Goal: Information Seeking & Learning: Find specific page/section

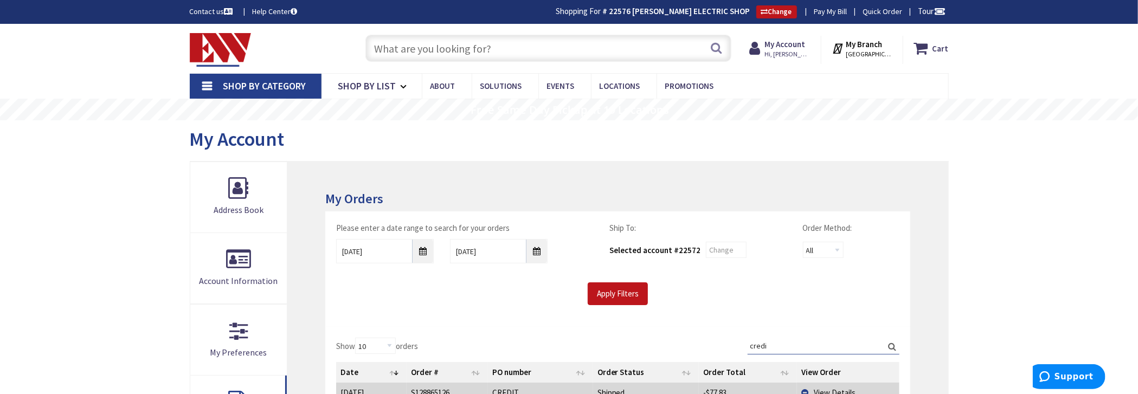
click at [582, 49] on input "text" at bounding box center [549, 48] width 366 height 27
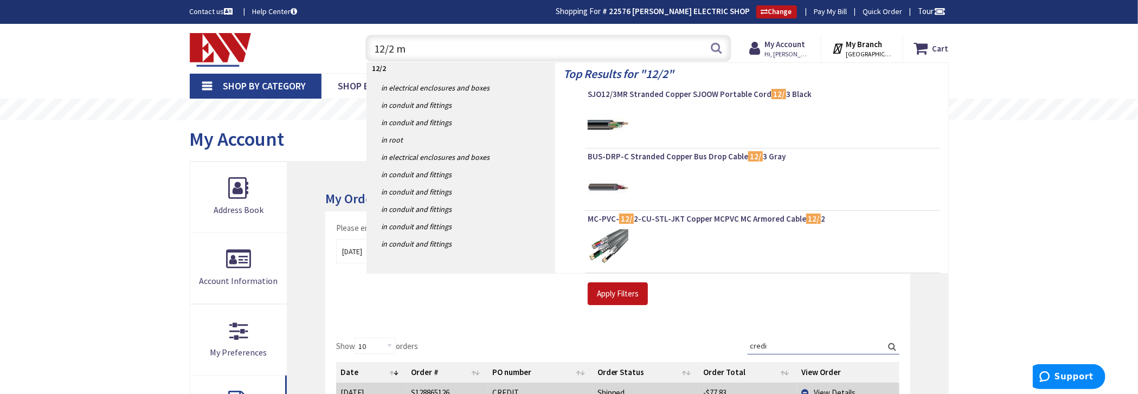
type input "12/2 mc"
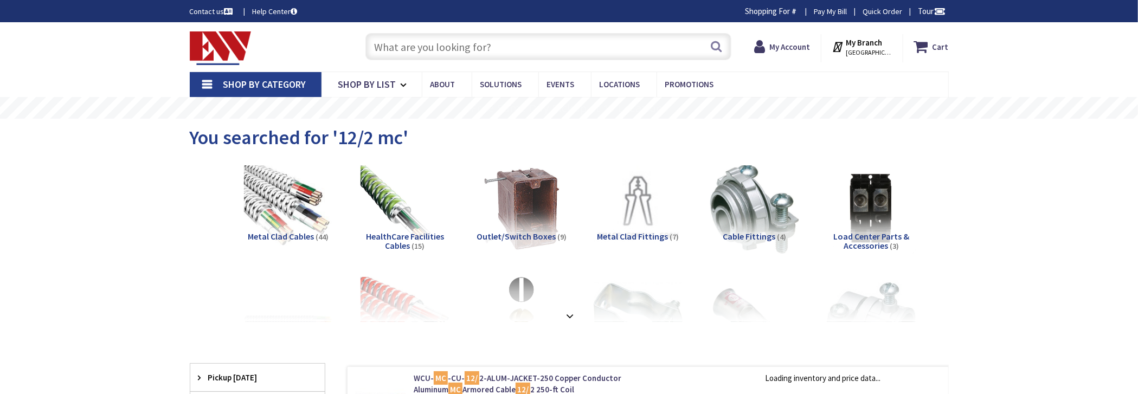
type input "[GEOGRAPHIC_DATA][PERSON_NAME], [GEOGRAPHIC_DATA]"
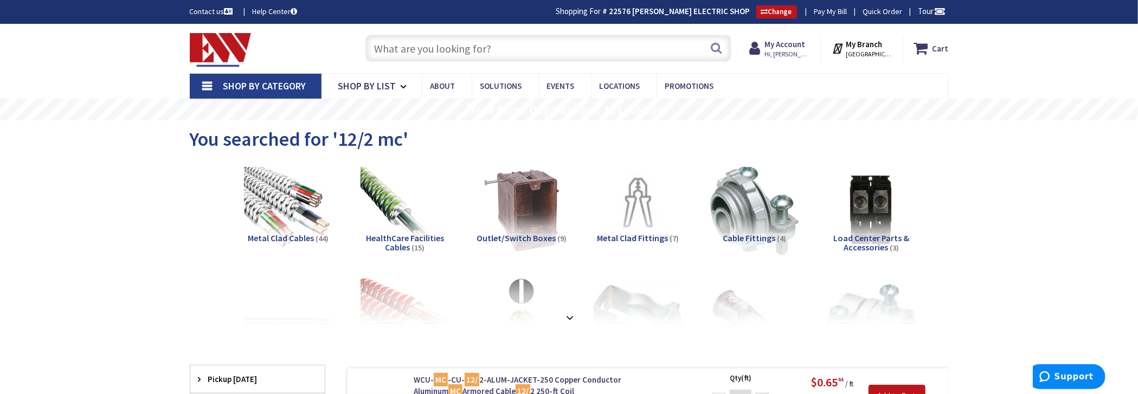
click at [535, 46] on input "text" at bounding box center [549, 48] width 366 height 27
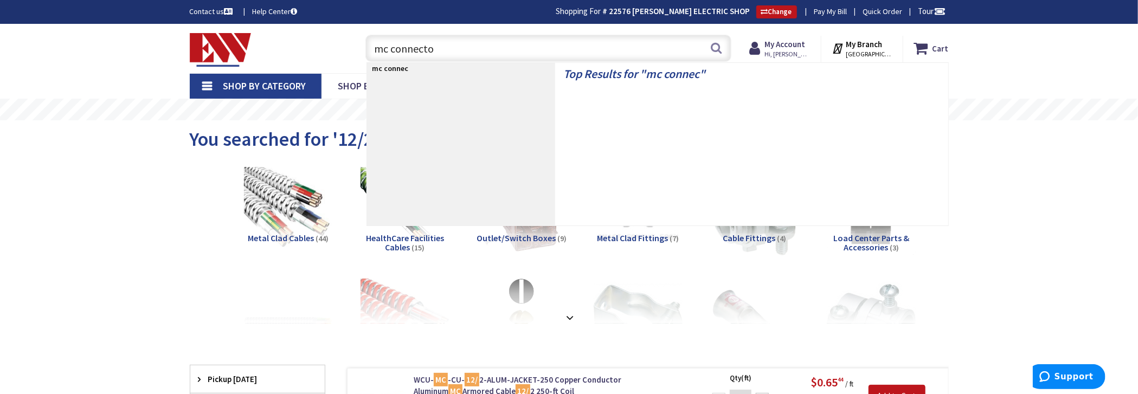
type input "mc connector"
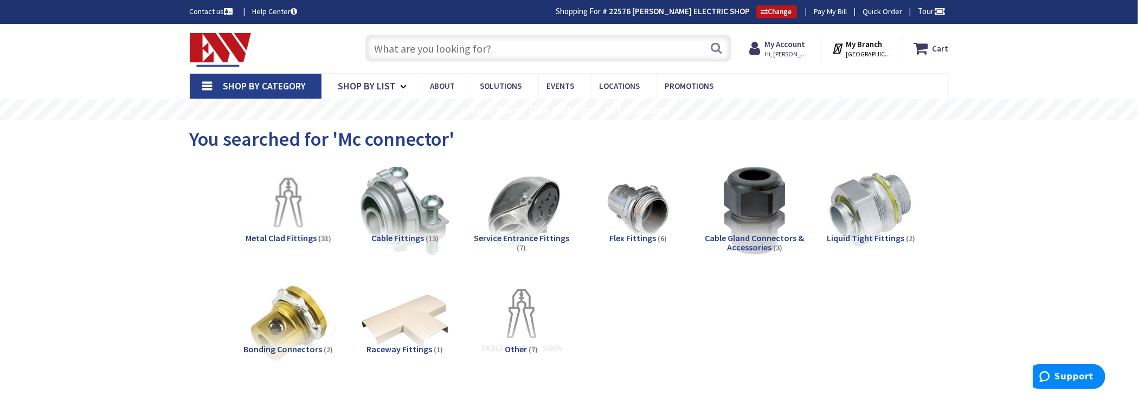
click at [584, 50] on input "text" at bounding box center [549, 48] width 366 height 27
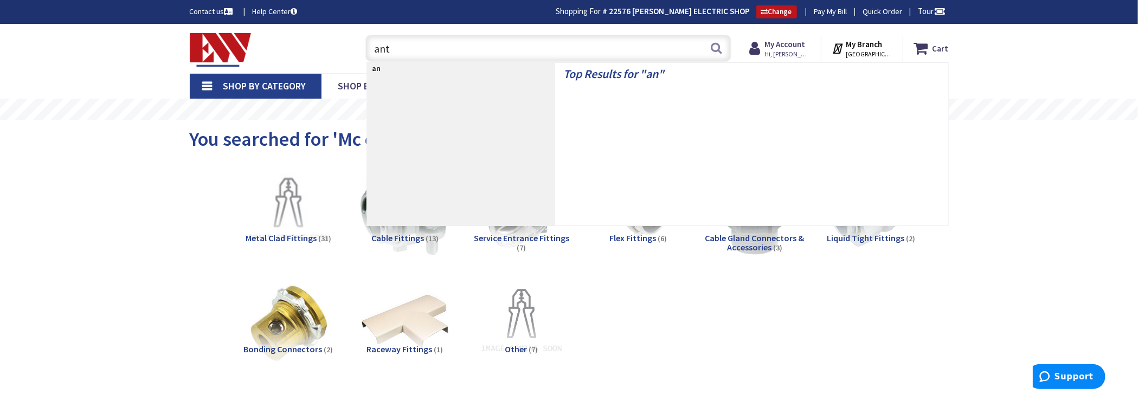
type input "anti"
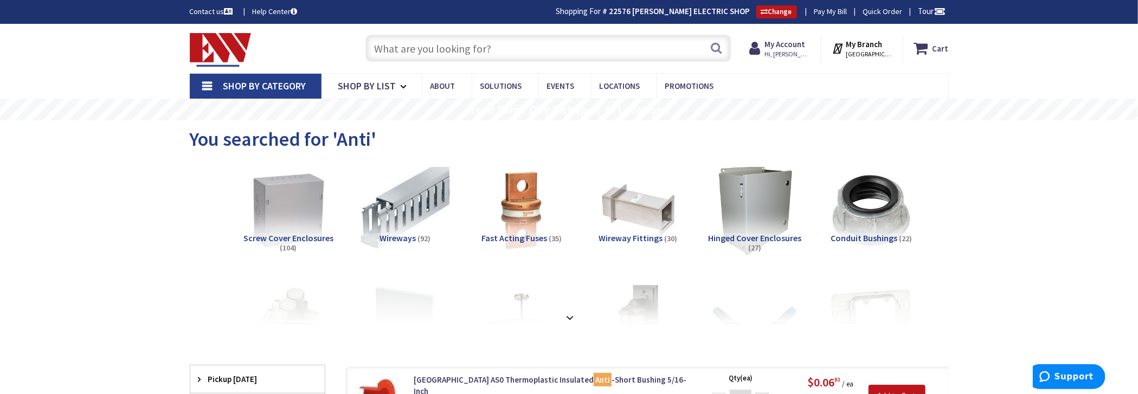
click at [514, 51] on input "text" at bounding box center [549, 48] width 366 height 27
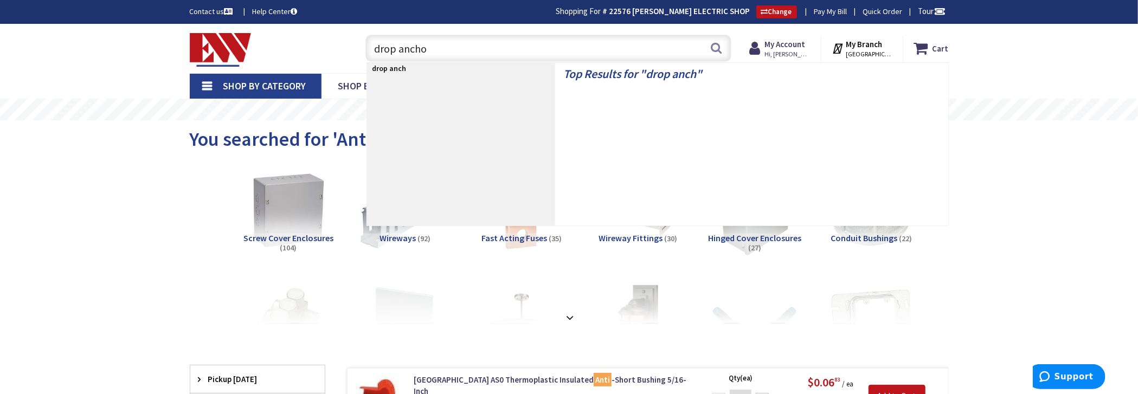
type input "drop anchor"
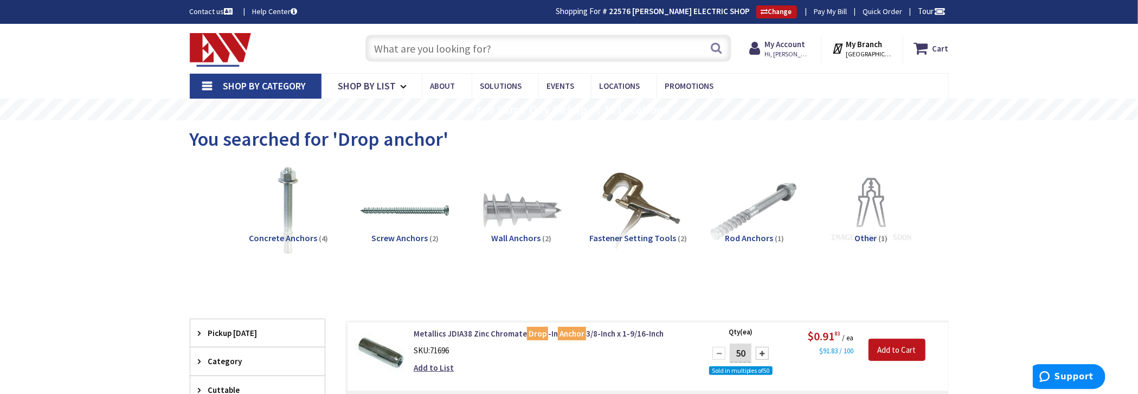
click at [435, 56] on input "text" at bounding box center [549, 48] width 366 height 27
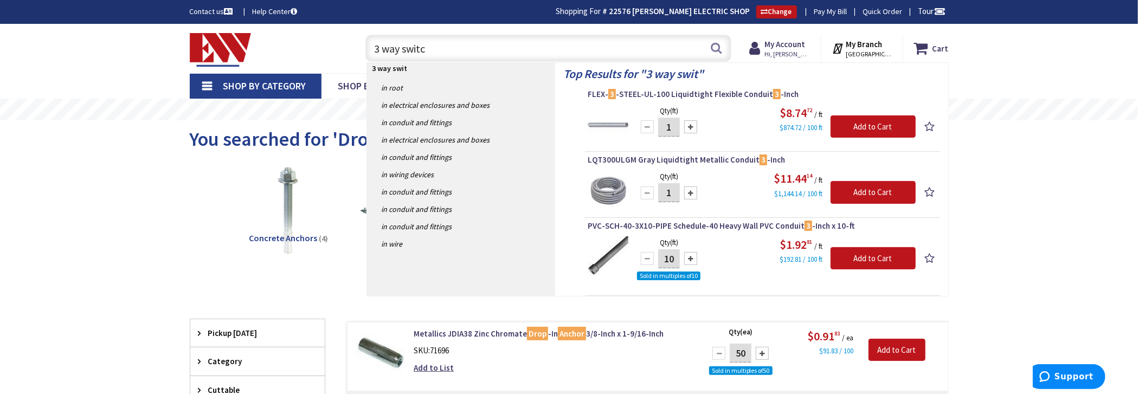
type input "3 way switch"
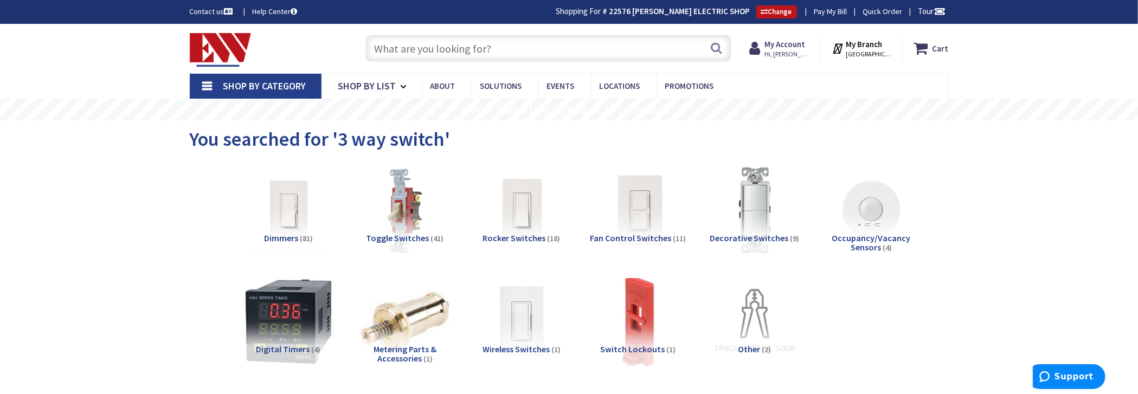
click at [510, 48] on input "text" at bounding box center [549, 48] width 366 height 27
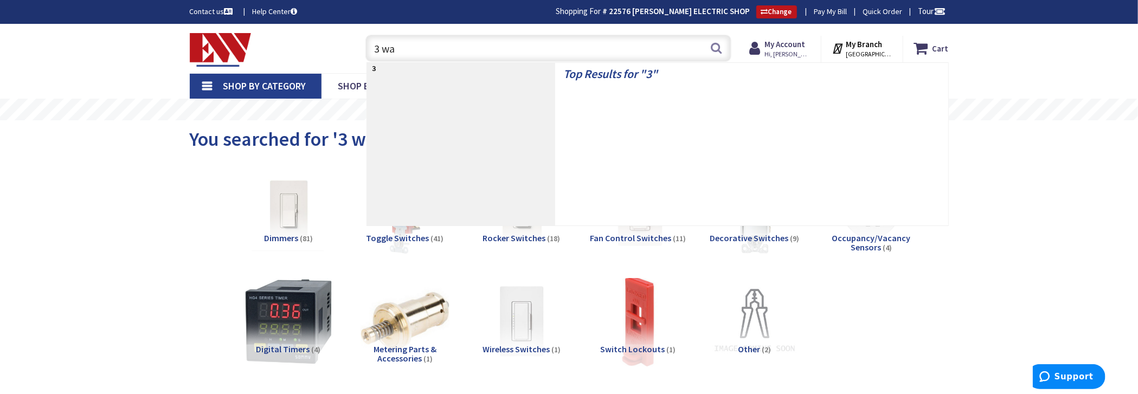
type input "3 way"
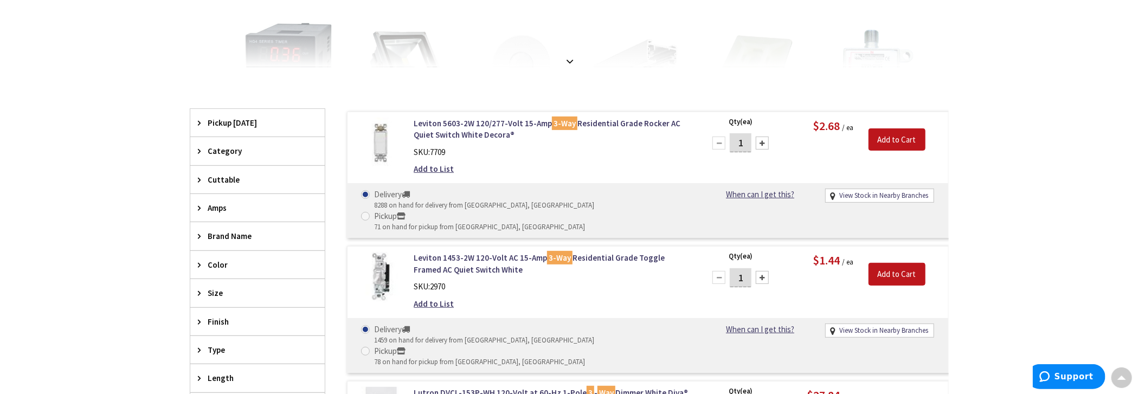
scroll to position [272, 0]
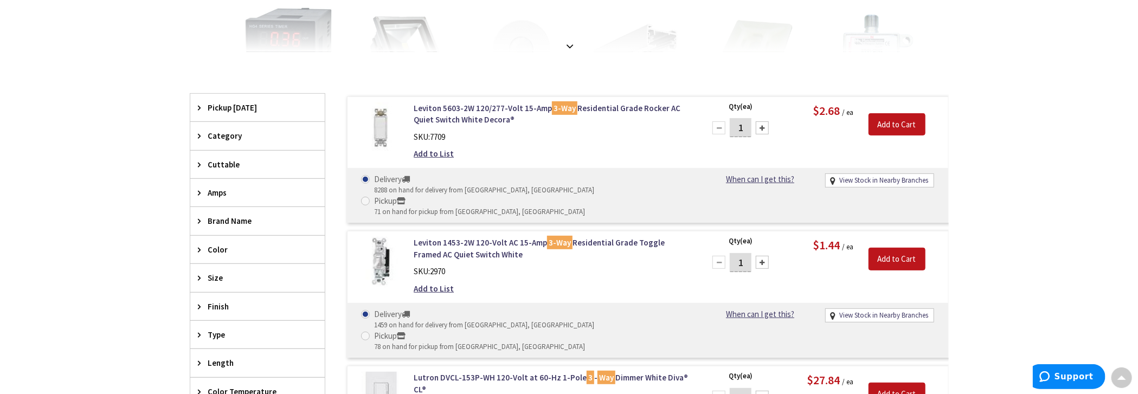
click at [227, 191] on span "Amps" at bounding box center [252, 192] width 88 height 11
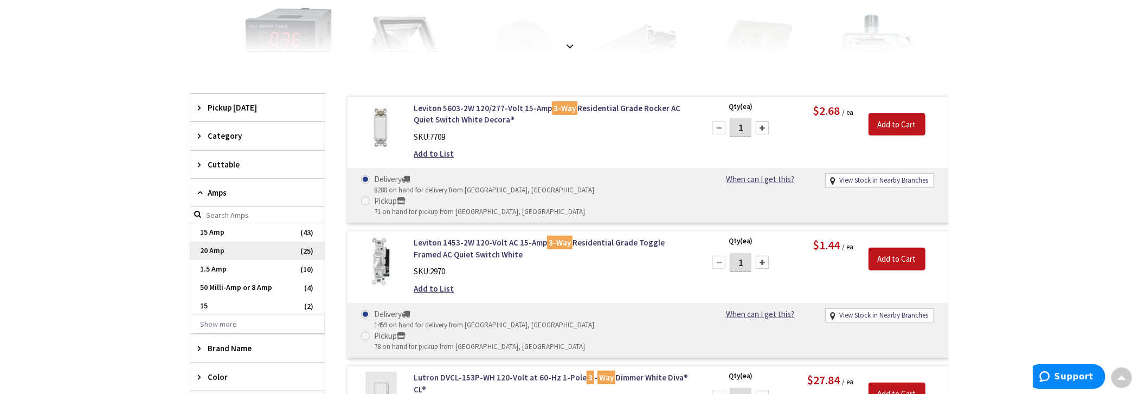
click at [219, 243] on span "20 Amp" at bounding box center [257, 251] width 134 height 18
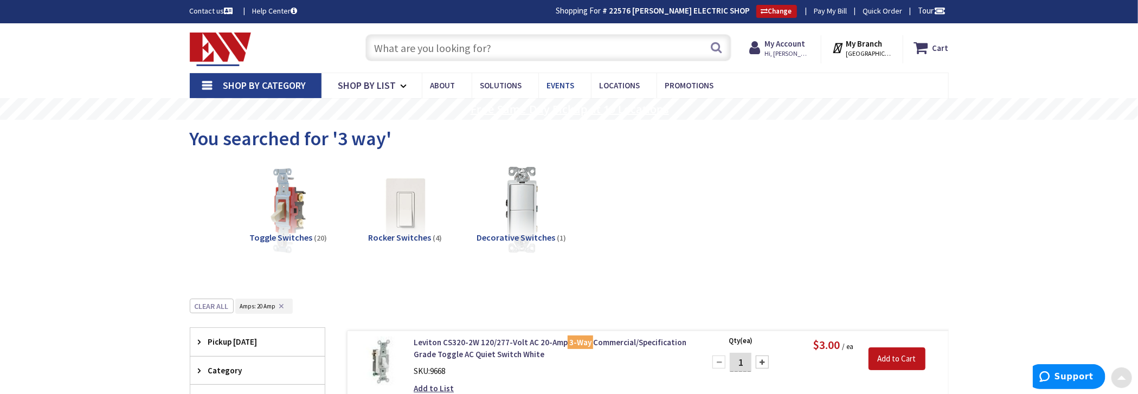
scroll to position [0, 0]
click at [548, 56] on input "text" at bounding box center [549, 48] width 366 height 27
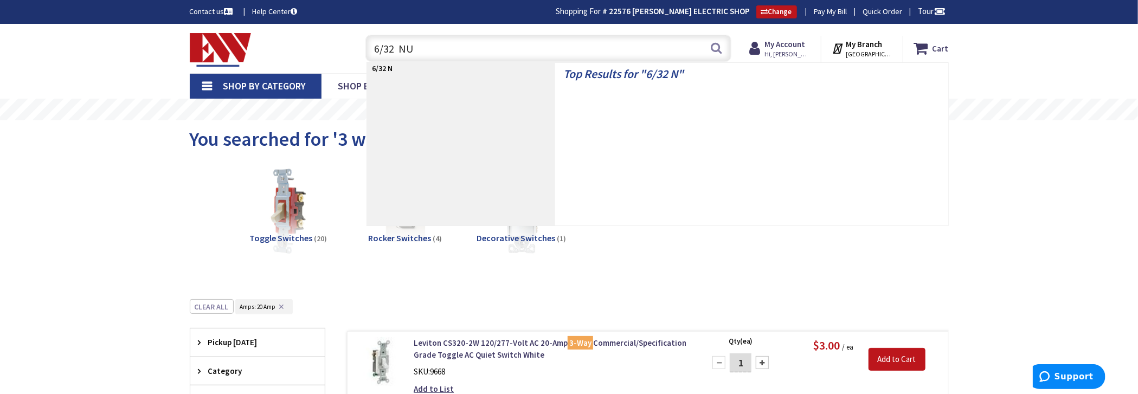
type input "6/32 NUT"
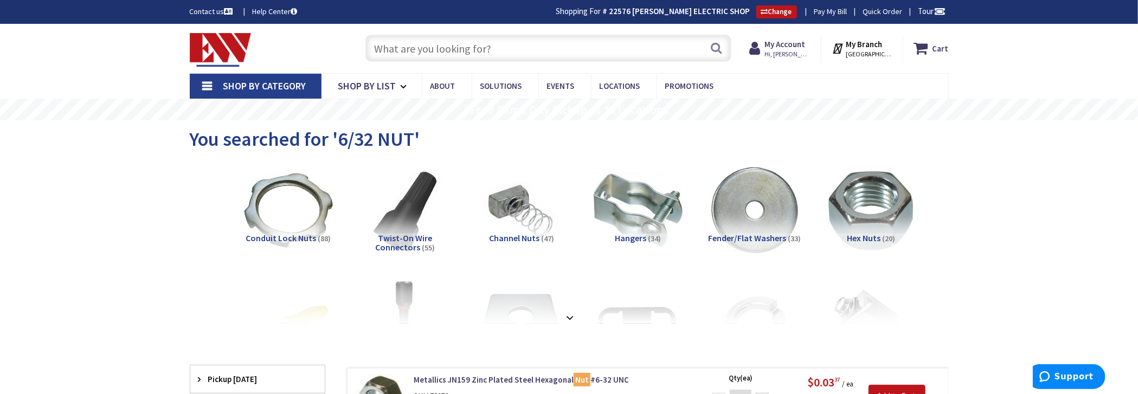
click at [489, 53] on input "text" at bounding box center [549, 48] width 366 height 27
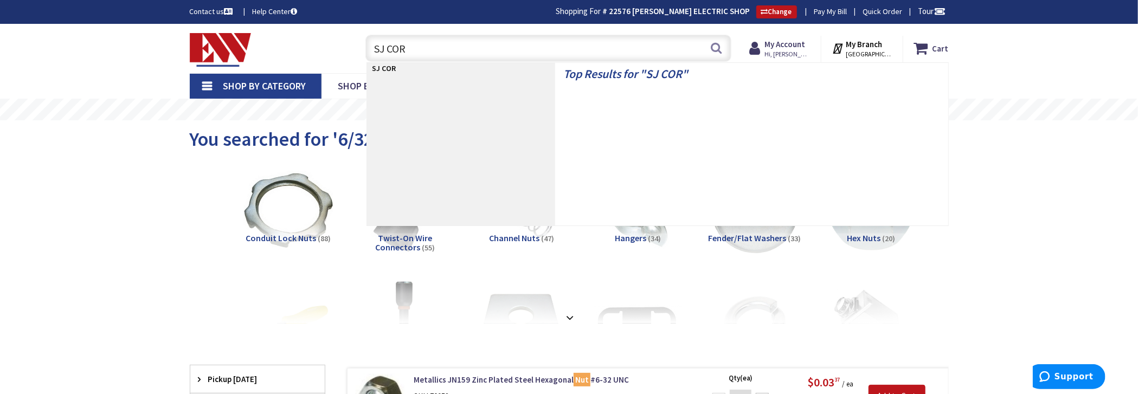
type input "SJ CORD"
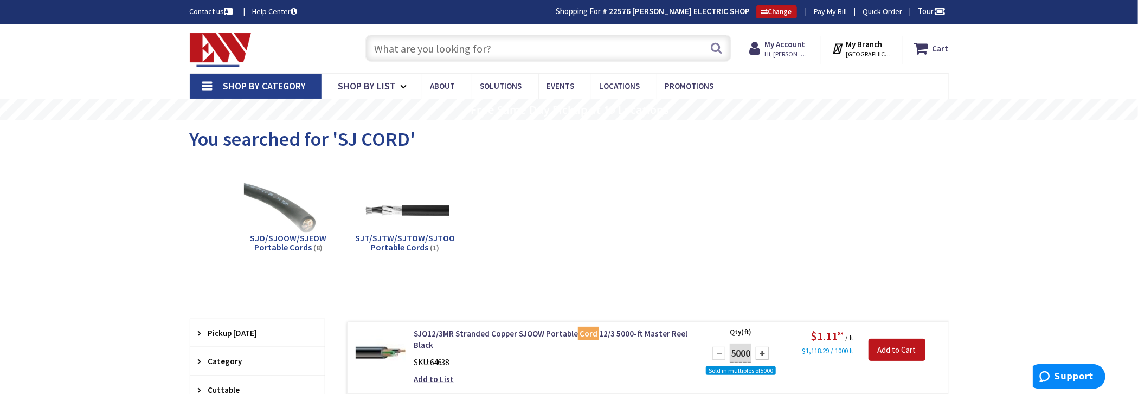
click at [451, 38] on input "text" at bounding box center [549, 48] width 366 height 27
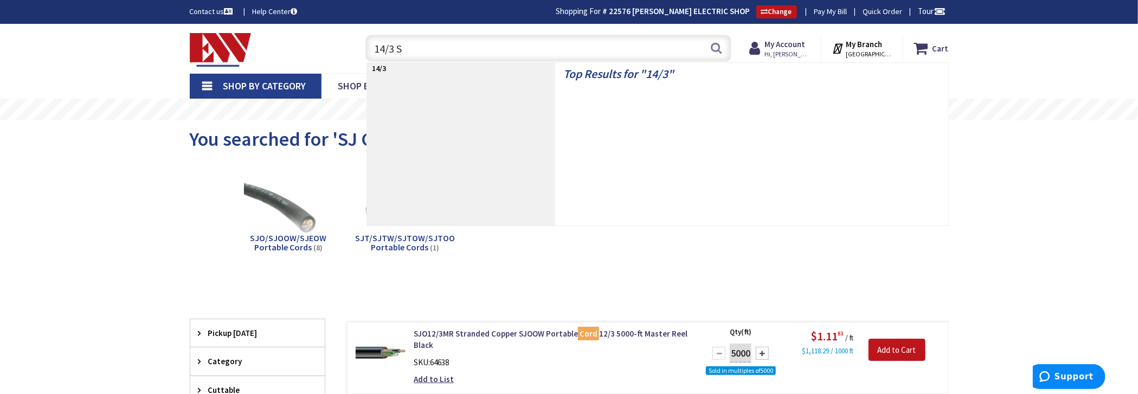
type input "14/3 SJ"
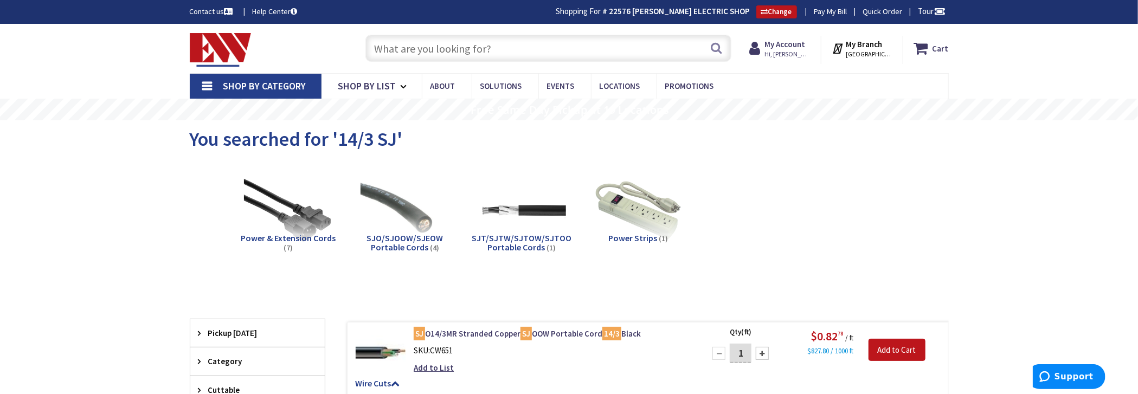
click at [452, 56] on input "text" at bounding box center [549, 48] width 366 height 27
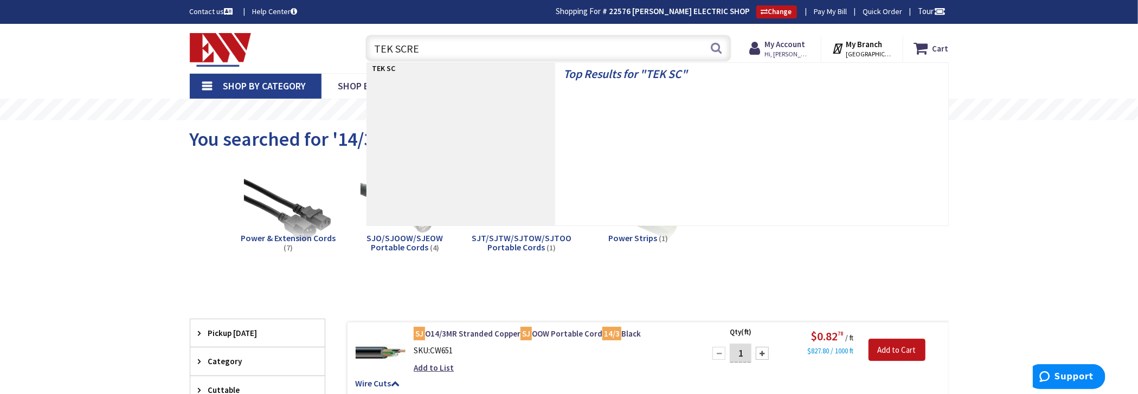
type input "TEK SCREW"
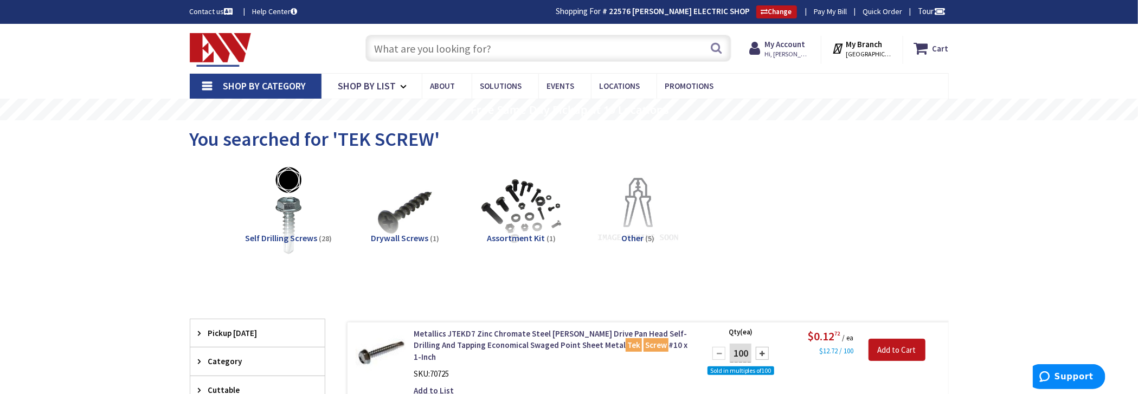
click at [479, 53] on input "text" at bounding box center [549, 48] width 366 height 27
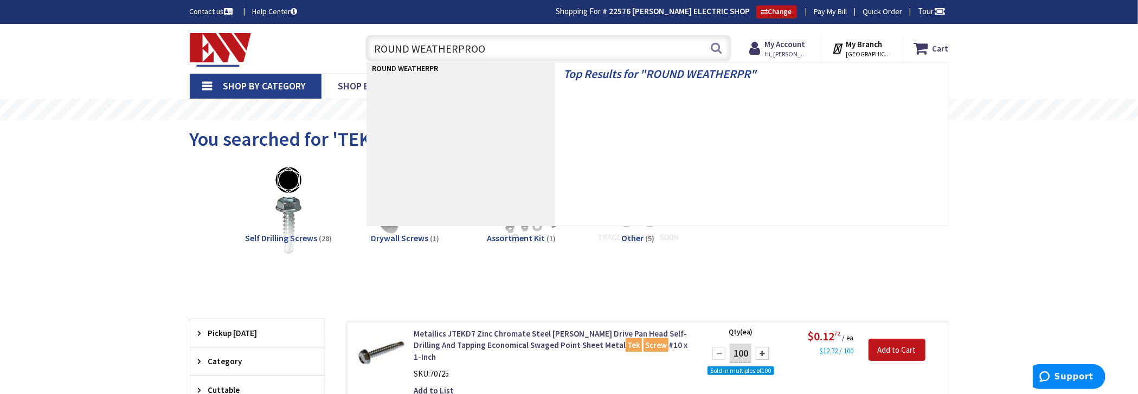
type input "ROUND WEATHERPROOF"
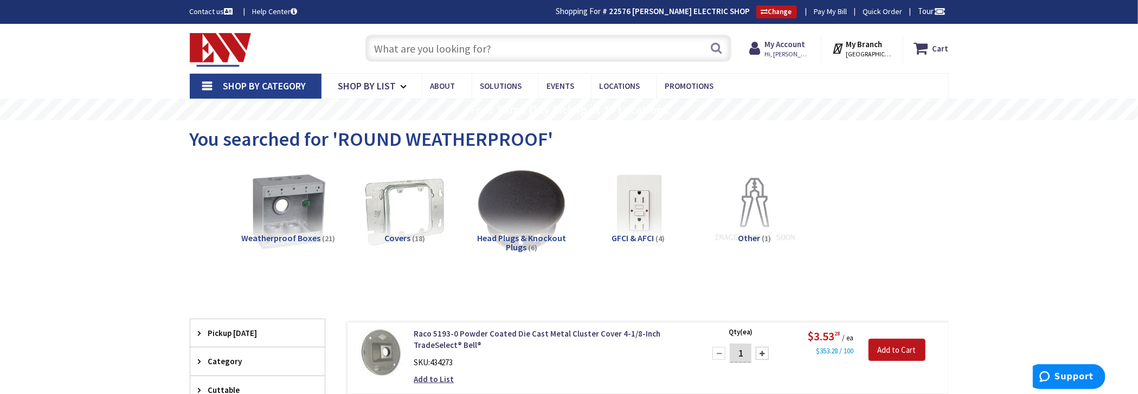
click at [485, 50] on input "text" at bounding box center [549, 48] width 366 height 27
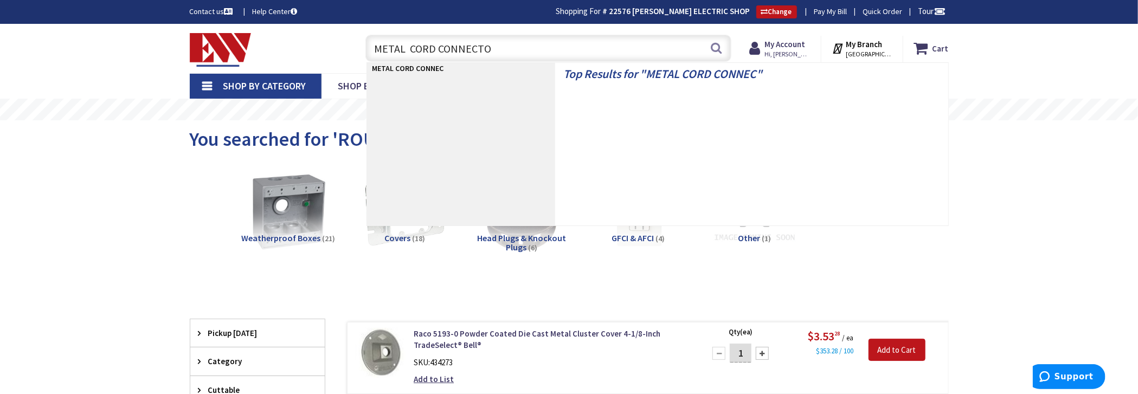
type input "METAL CORD CONNECTOR"
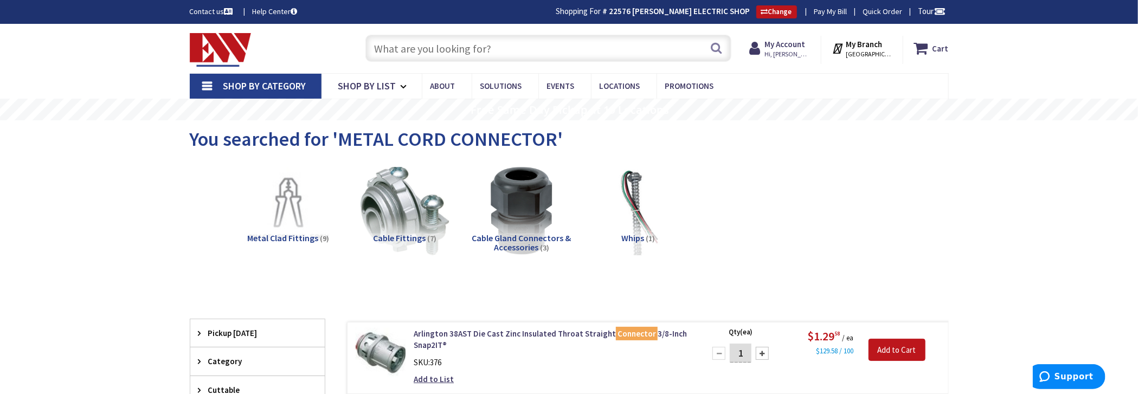
click at [414, 53] on input "text" at bounding box center [549, 48] width 366 height 27
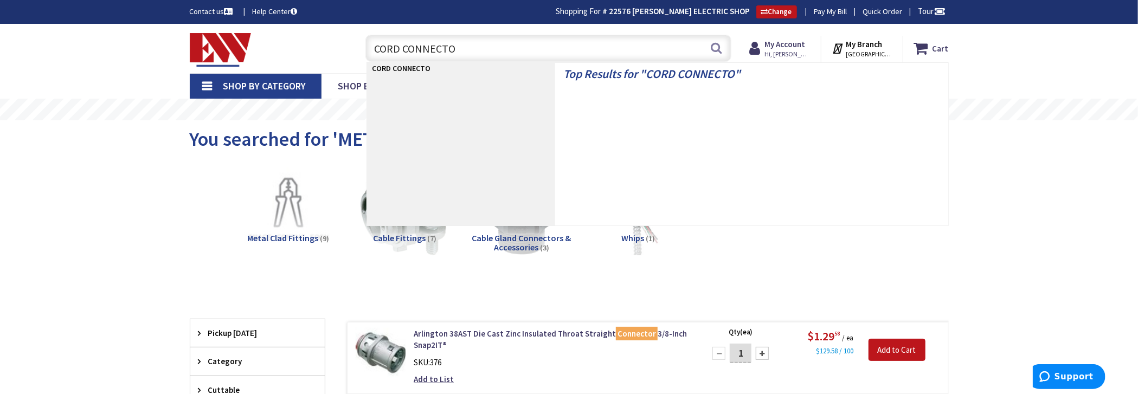
type input "CORD CONNECTOR"
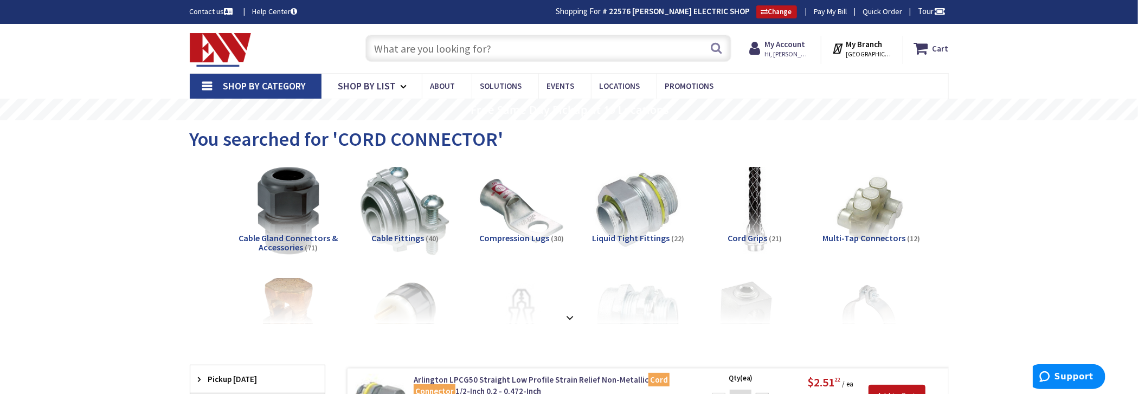
click at [543, 55] on input "text" at bounding box center [549, 48] width 366 height 27
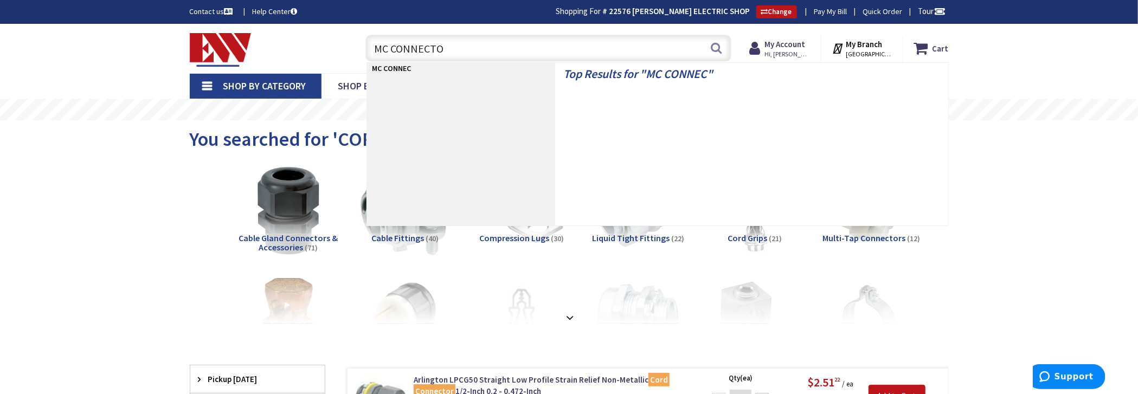
type input "MC CONNECTOR"
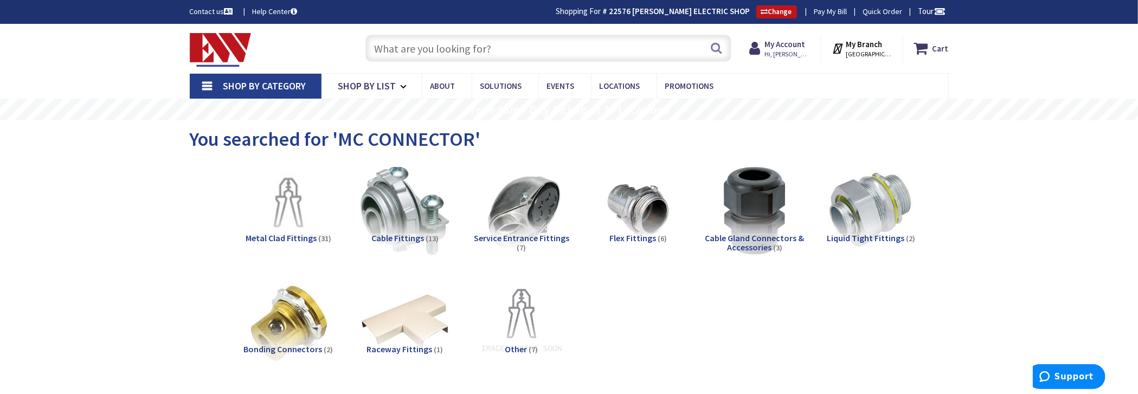
click at [599, 51] on input "text" at bounding box center [549, 48] width 366 height 27
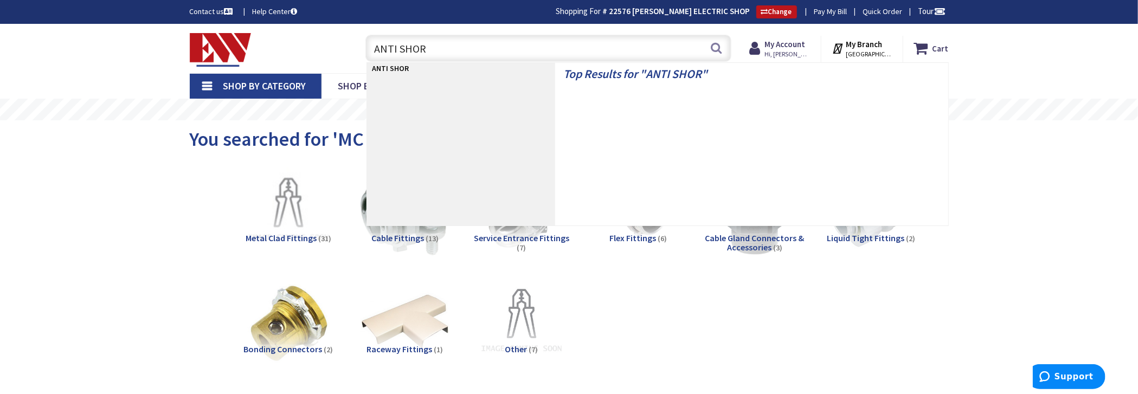
type input "ANTI SHORT"
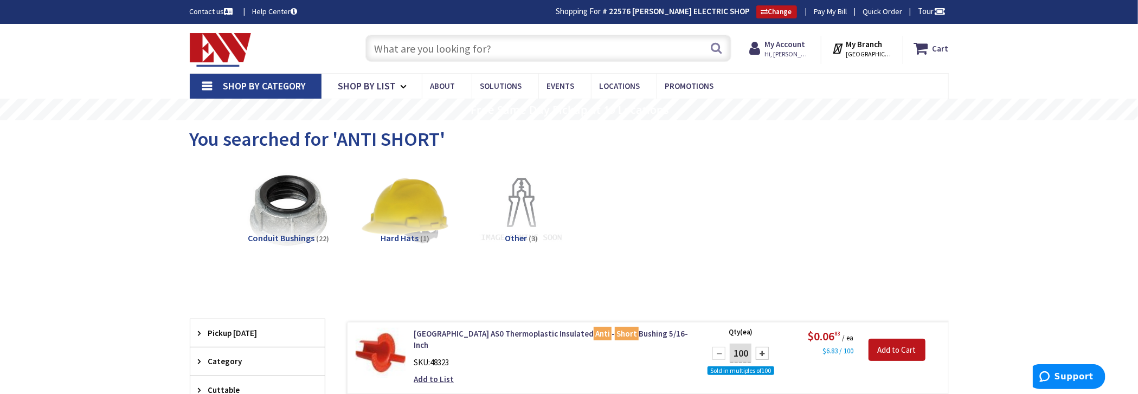
click at [580, 53] on input "text" at bounding box center [549, 48] width 366 height 27
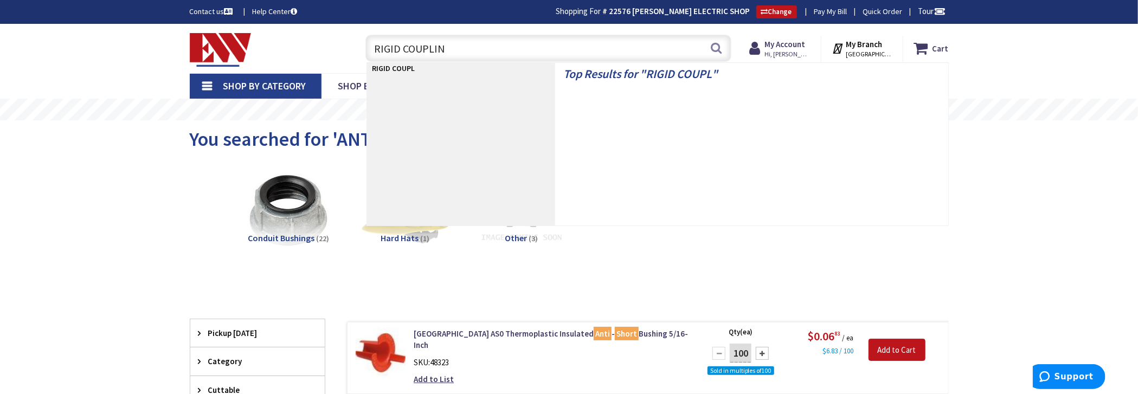
type input "RIGID COUPLING"
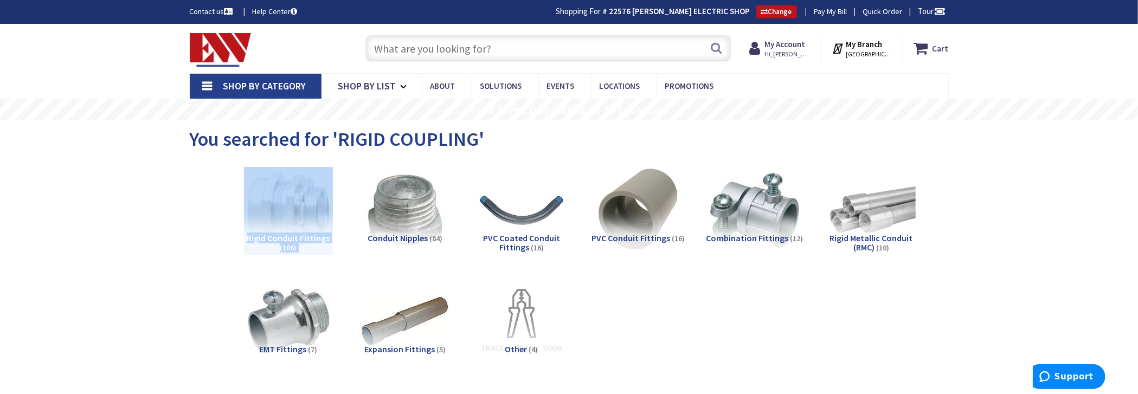
drag, startPoint x: 281, startPoint y: 194, endPoint x: 291, endPoint y: 153, distance: 41.8
click at [283, 166] on ul "Rigid Conduit Fittings (106) Conduit Nipples (84) PVC Coated Conduit Fittings (…" at bounding box center [569, 166] width 721 height 0
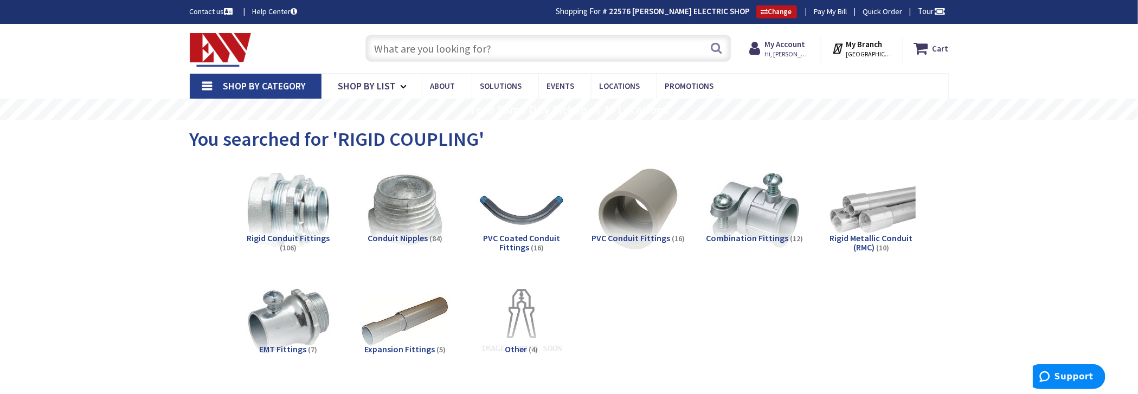
click at [464, 47] on input "text" at bounding box center [549, 48] width 366 height 27
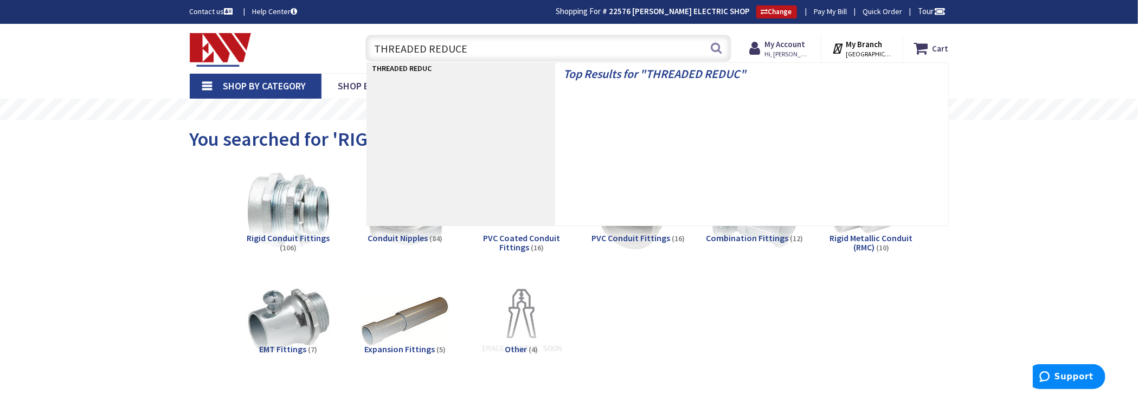
type input "THREADED REDUCER"
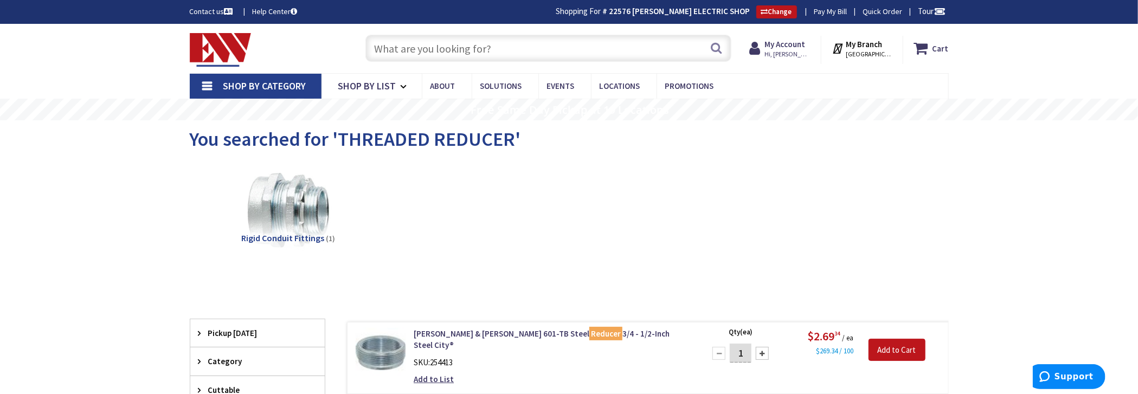
click at [491, 59] on input "text" at bounding box center [549, 48] width 366 height 27
type input "C"
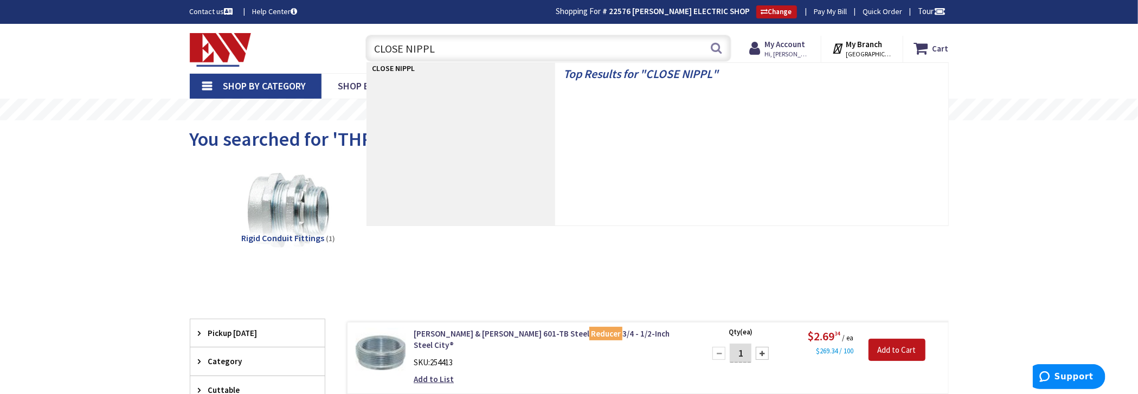
type input "CLOSE NIPPLE"
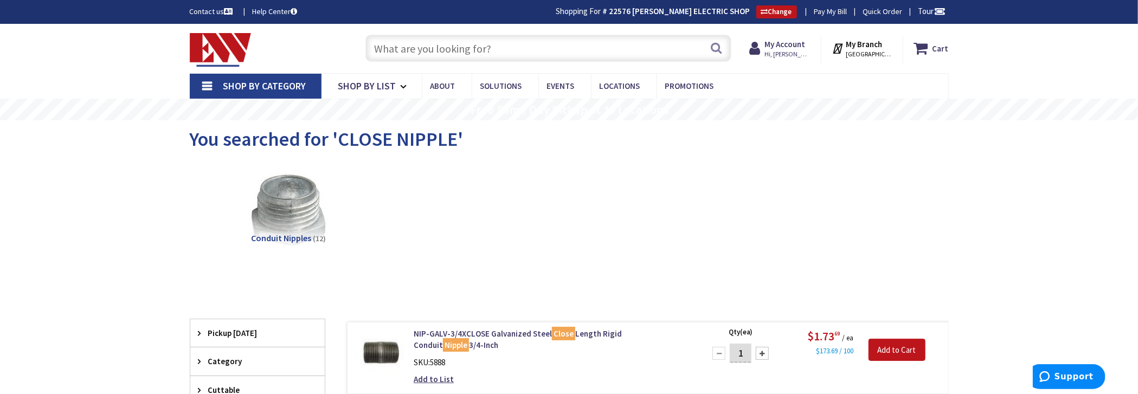
click at [489, 51] on input "text" at bounding box center [549, 48] width 366 height 27
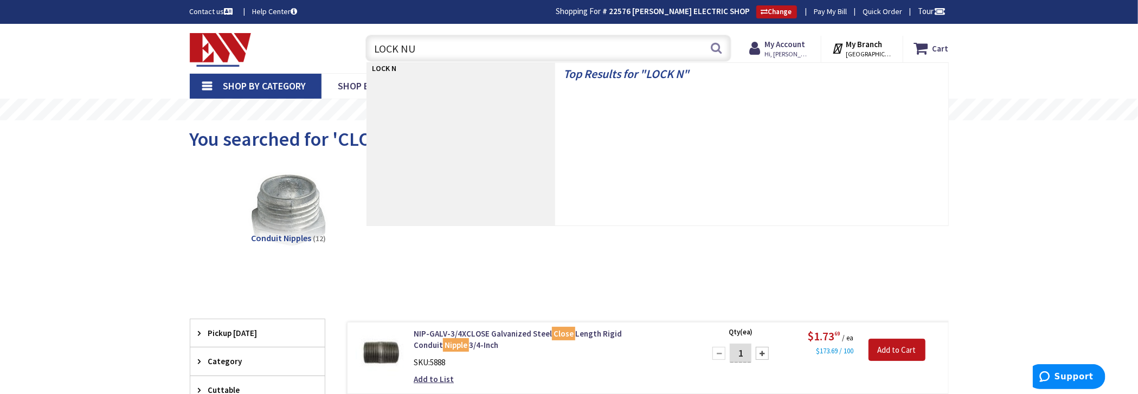
type input "LOCK NUT"
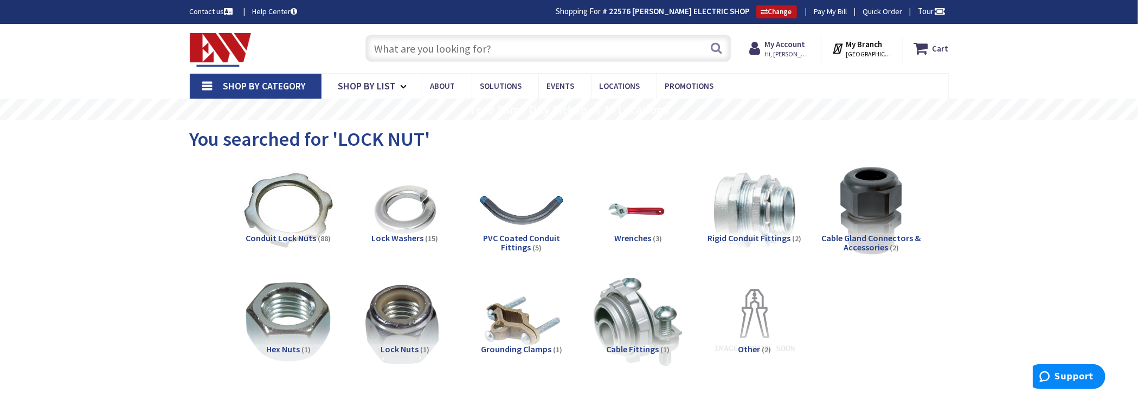
click at [586, 48] on input "text" at bounding box center [549, 48] width 366 height 27
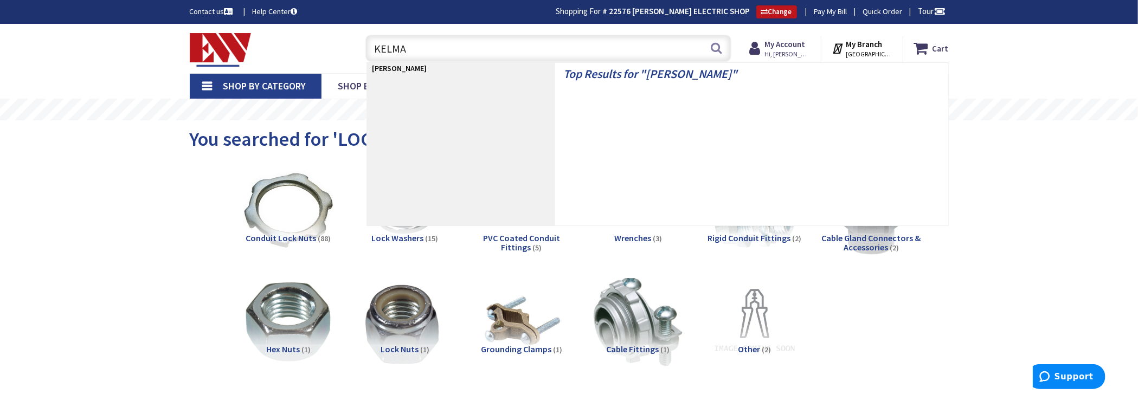
type input "KELMAN"
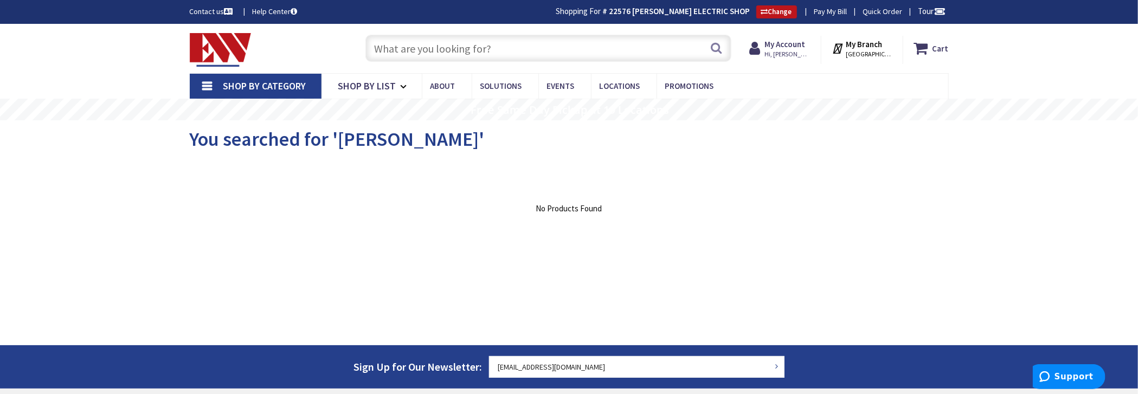
click at [559, 52] on input "text" at bounding box center [549, 48] width 366 height 27
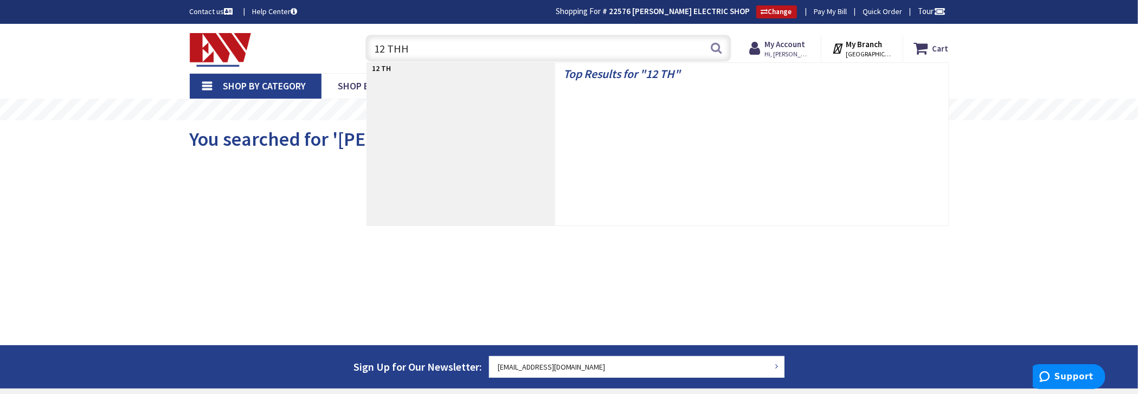
type input "12 THHN"
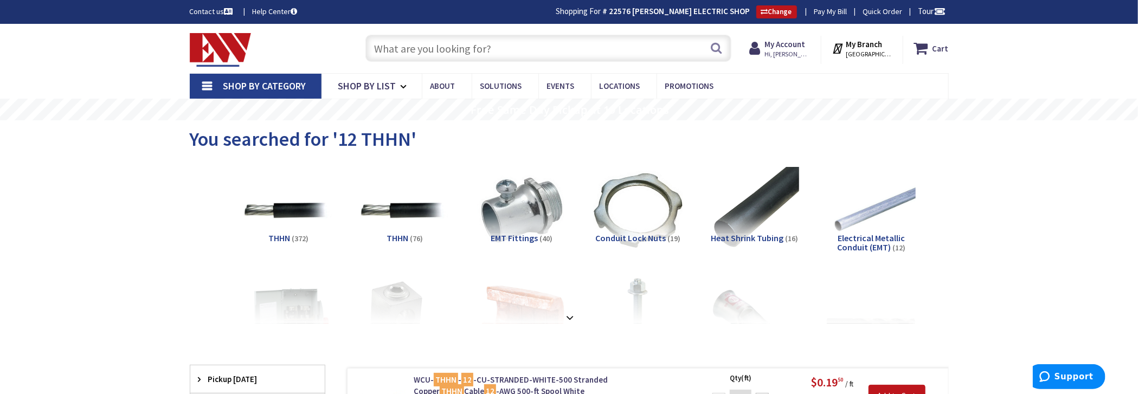
click at [500, 43] on input "text" at bounding box center [549, 48] width 366 height 27
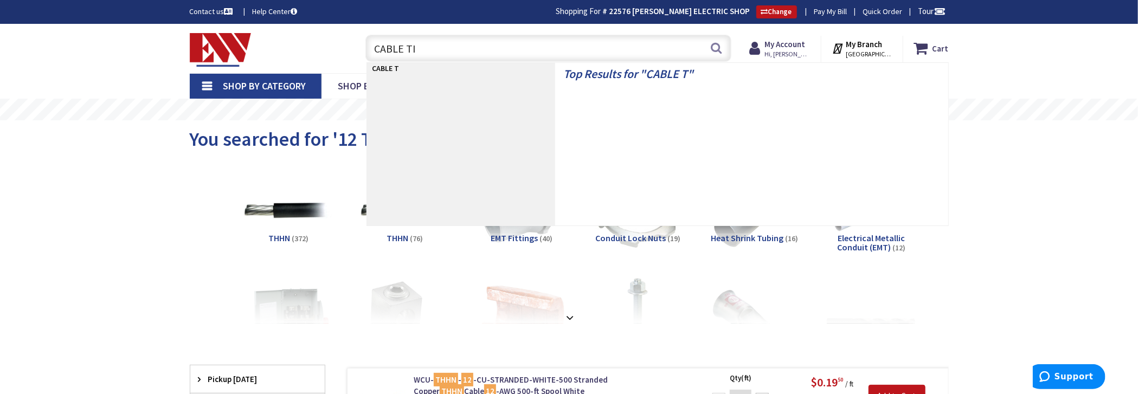
type input "CABLE TIE"
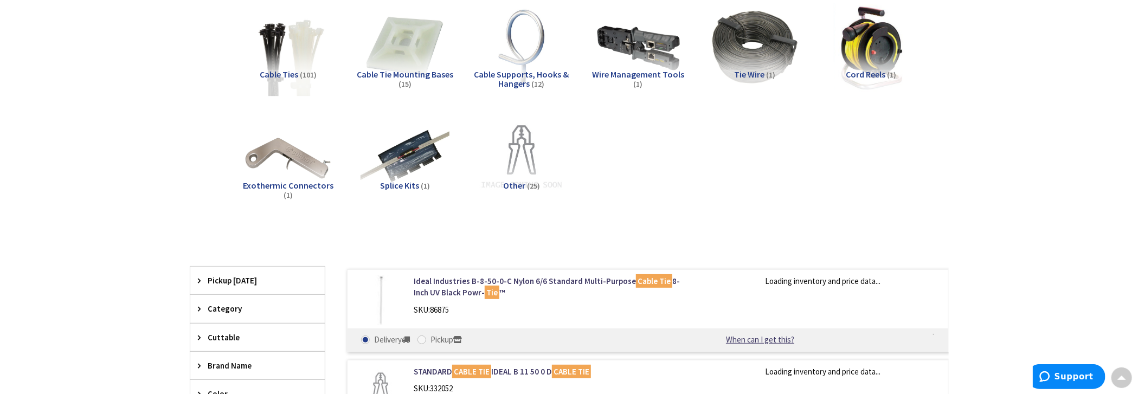
click at [286, 60] on img at bounding box center [288, 47] width 98 height 98
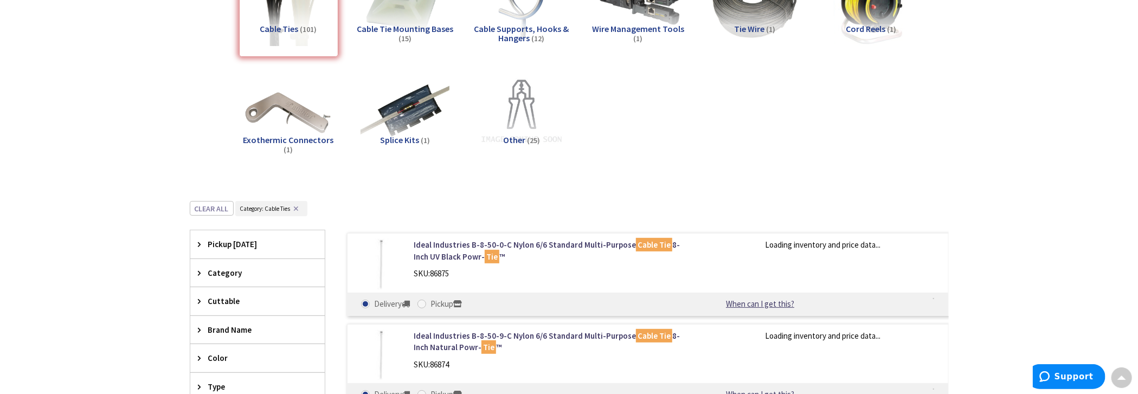
scroll to position [408, 0]
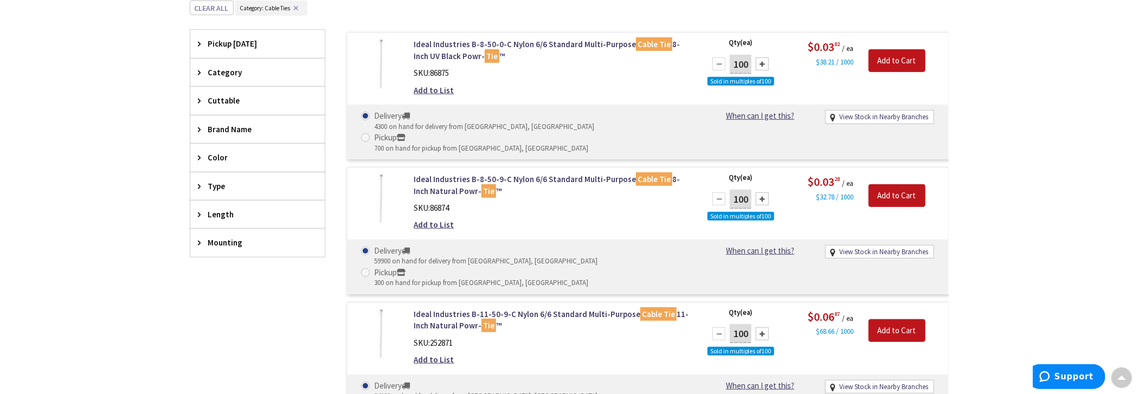
click at [213, 152] on span "Color" at bounding box center [252, 157] width 88 height 11
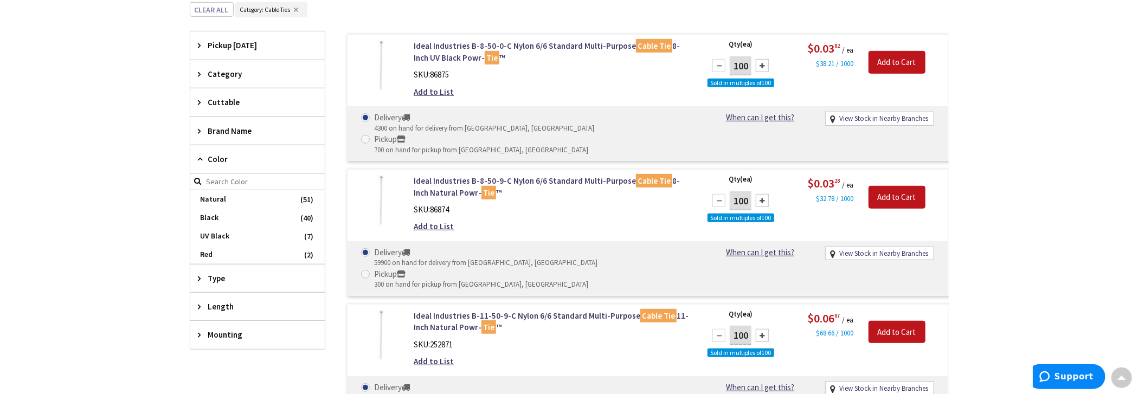
scroll to position [409, 0]
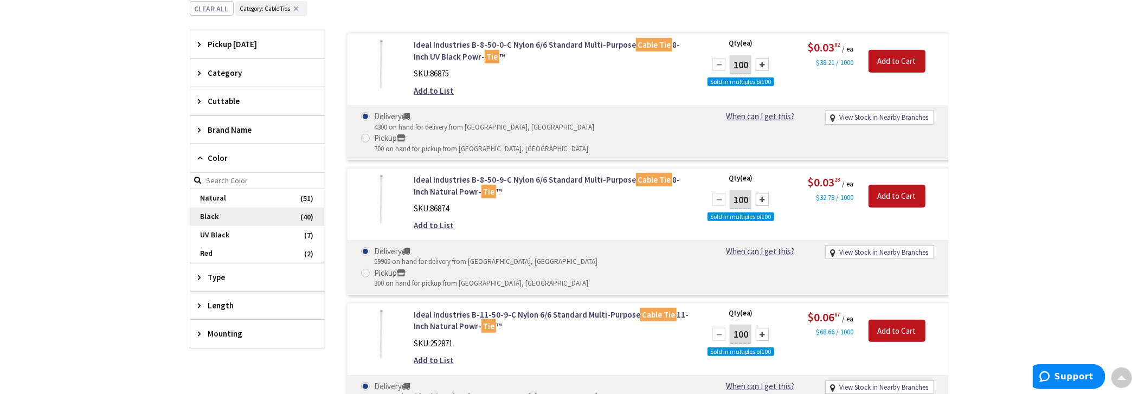
click at [222, 211] on span "Black" at bounding box center [257, 217] width 134 height 18
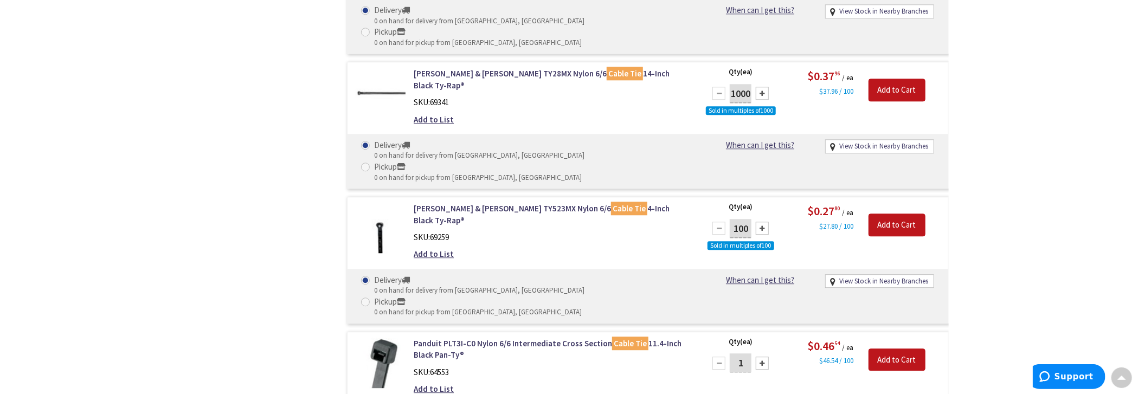
scroll to position [1925, 0]
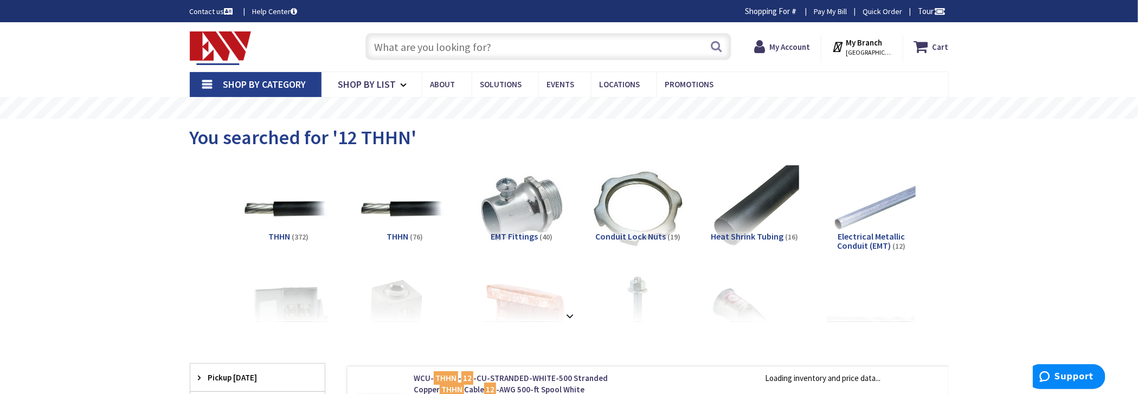
click at [415, 50] on input "text" at bounding box center [549, 46] width 366 height 27
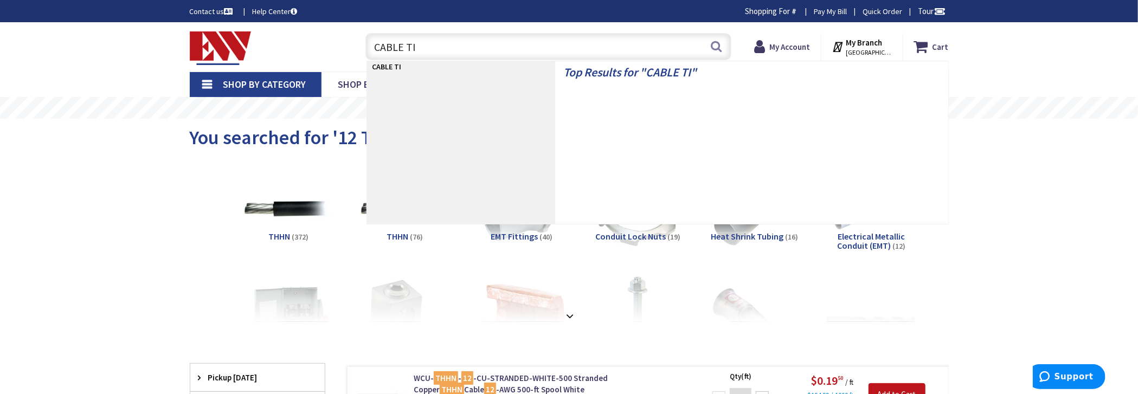
type input "CABLE TIE"
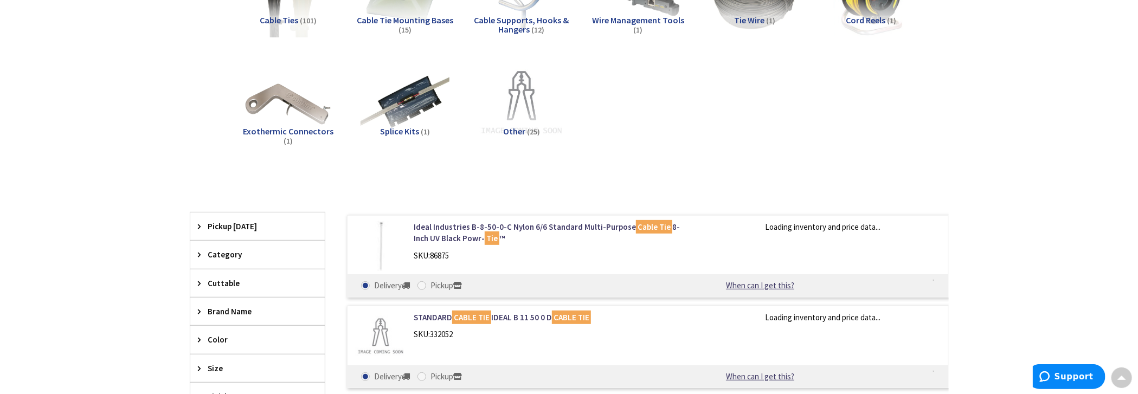
click at [292, 23] on span "Cable Ties" at bounding box center [279, 20] width 39 height 11
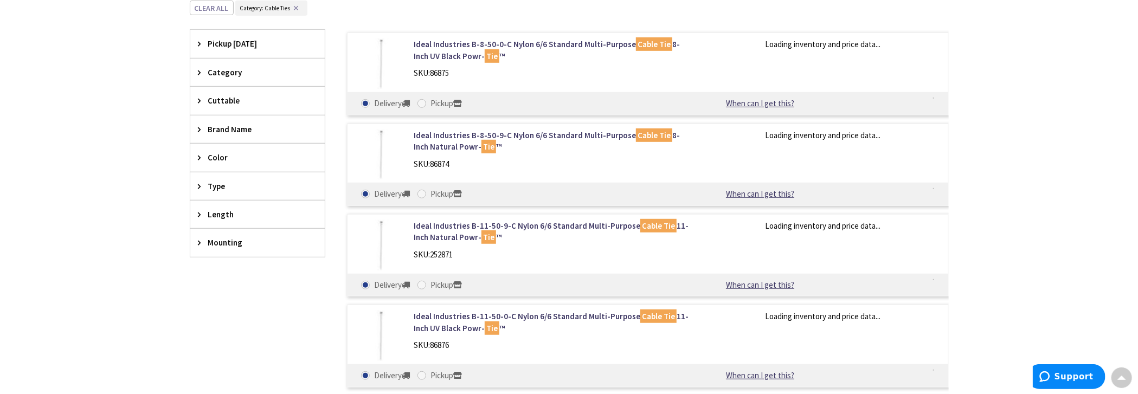
scroll to position [409, 0]
click at [220, 209] on span "Length" at bounding box center [252, 214] width 88 height 11
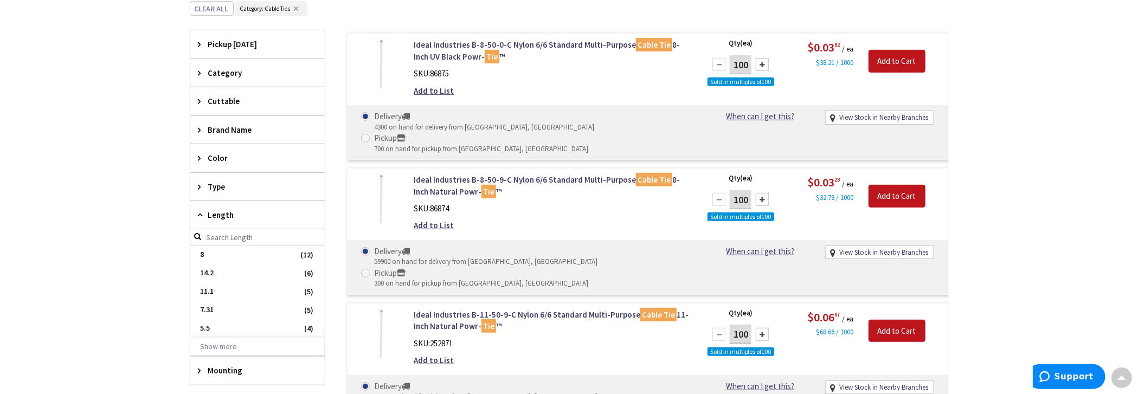
click at [215, 234] on input "search" at bounding box center [257, 237] width 134 height 16
click at [230, 153] on span "Color" at bounding box center [252, 157] width 88 height 11
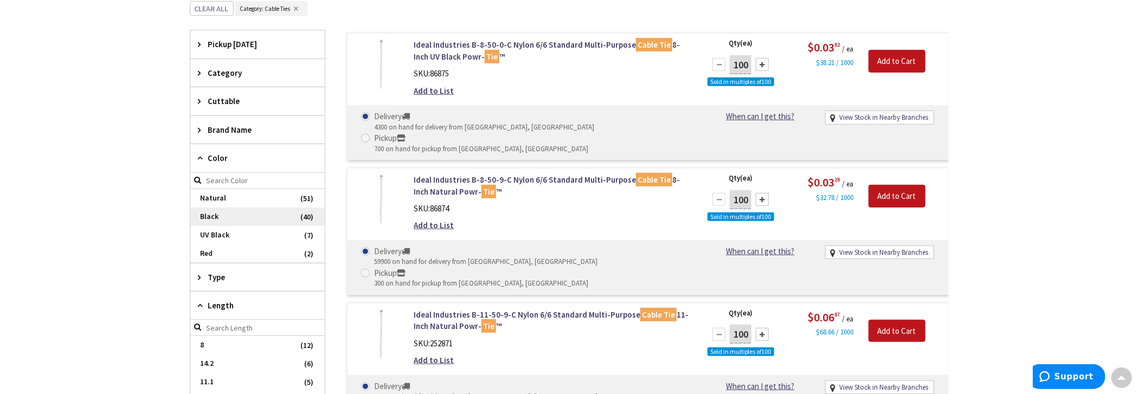
click at [226, 210] on span "Black" at bounding box center [257, 217] width 134 height 18
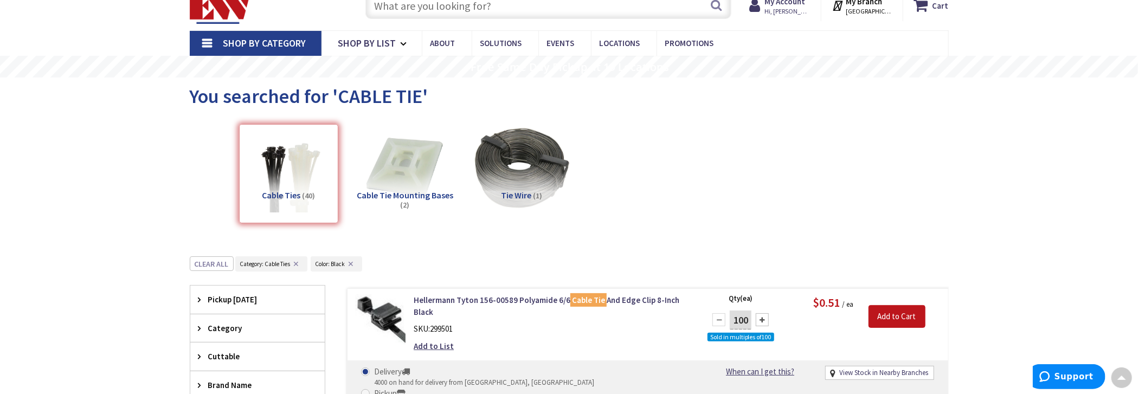
scroll to position [0, 0]
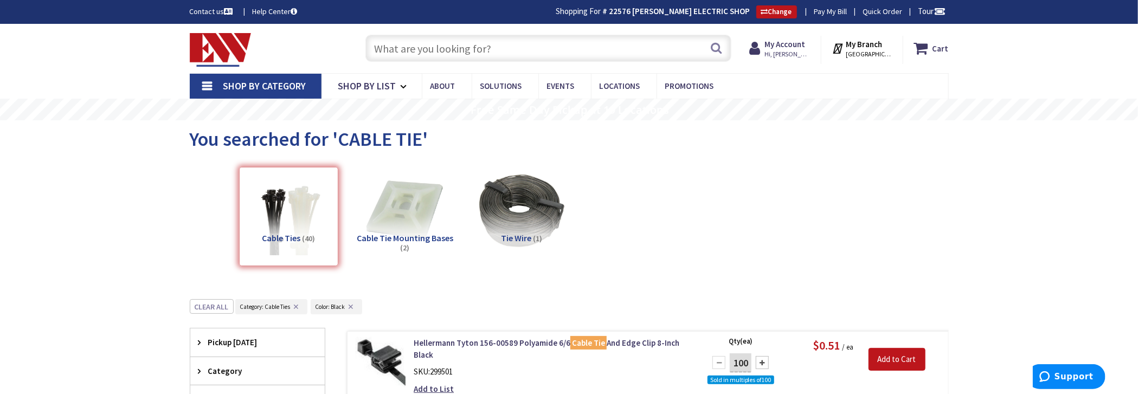
click at [493, 49] on input "text" at bounding box center [549, 48] width 366 height 27
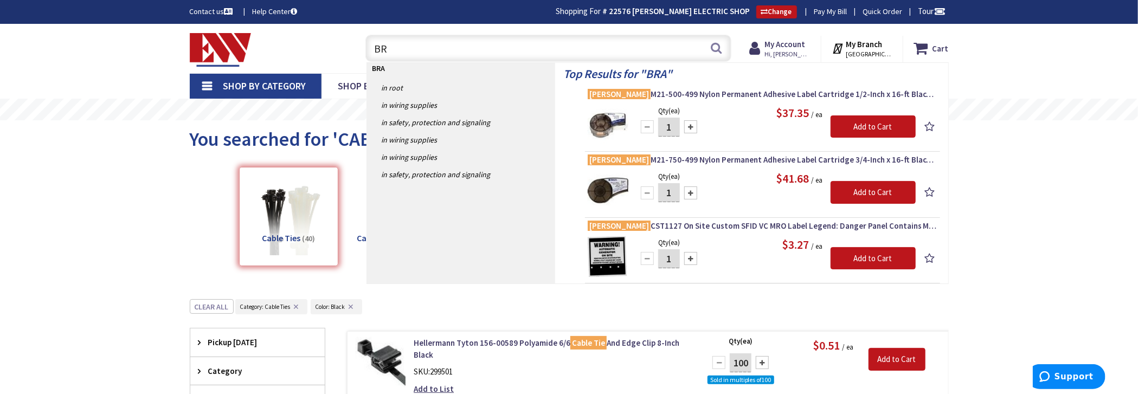
type input "B"
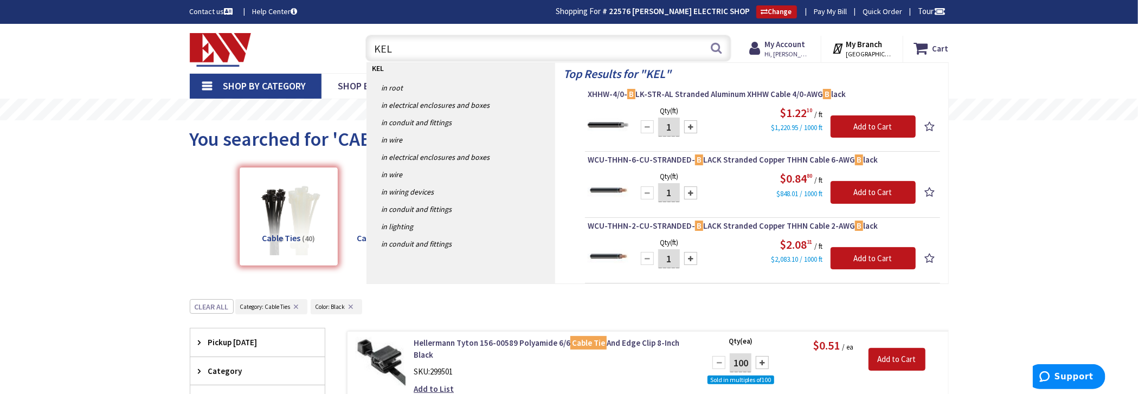
type input "KELM"
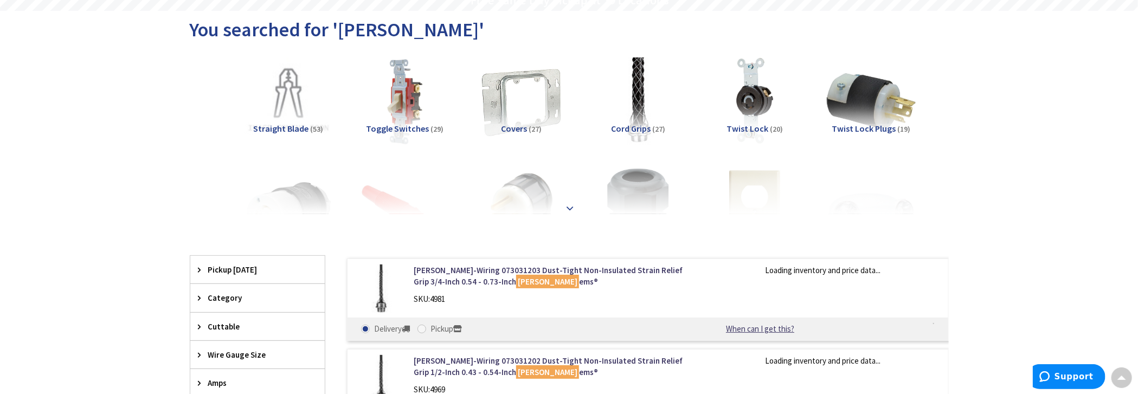
scroll to position [217, 0]
